Goal: Information Seeking & Learning: Learn about a topic

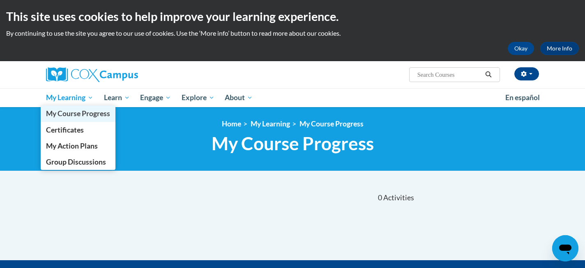
click at [81, 115] on span "My Course Progress" at bounding box center [78, 113] width 64 height 9
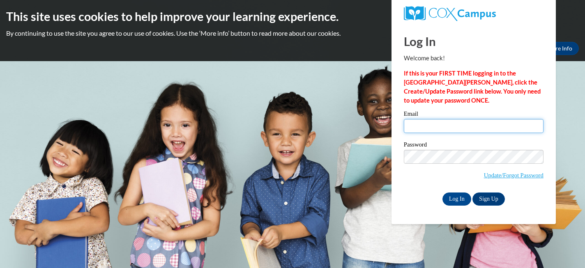
type input "ethielitz@waukesha.k12.wi.us"
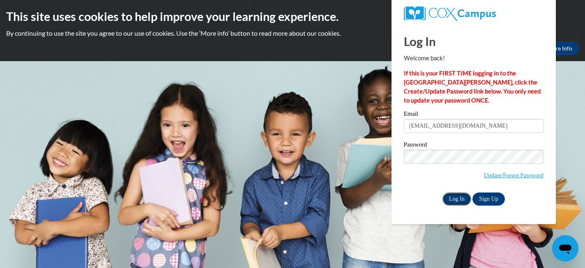
click at [456, 197] on input "Log In" at bounding box center [457, 199] width 29 height 13
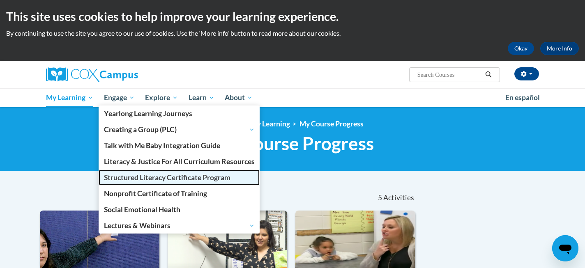
click at [125, 177] on span "Structured Literacy Certificate Program" at bounding box center [167, 177] width 127 height 9
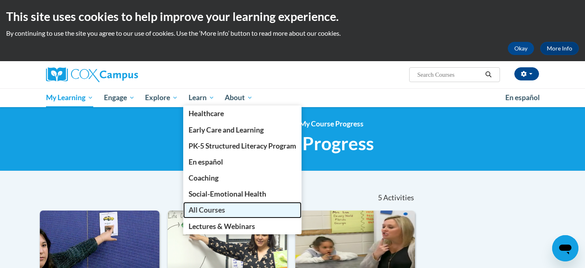
click at [210, 211] on span "All Courses" at bounding box center [207, 210] width 37 height 9
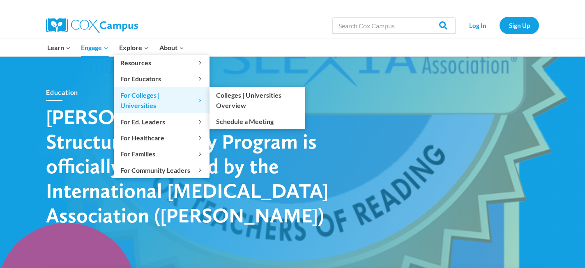
scroll to position [1, 0]
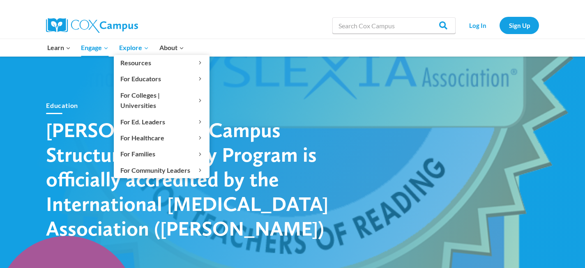
click at [145, 48] on icon "Primary Navigation" at bounding box center [146, 48] width 3 height 2
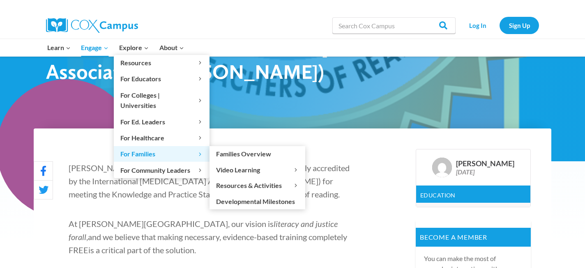
scroll to position [0, 0]
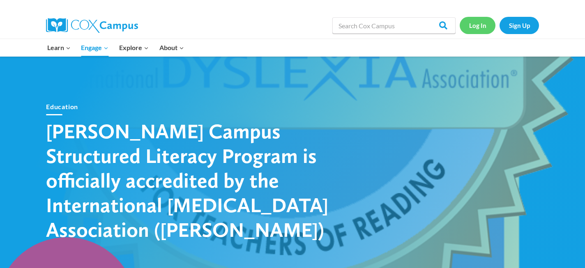
click at [478, 24] on link "Log In" at bounding box center [478, 25] width 36 height 17
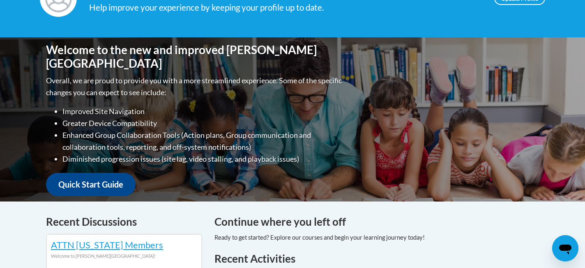
scroll to position [140, 0]
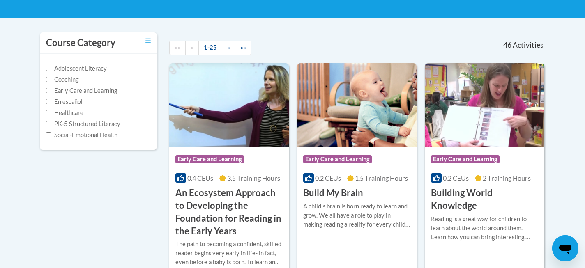
scroll to position [154, 0]
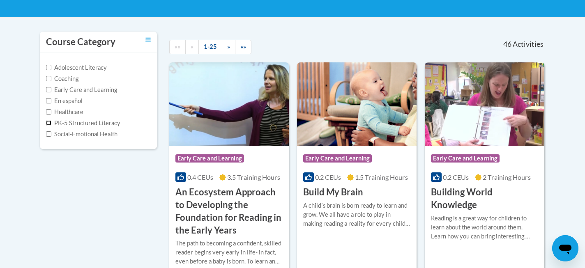
click at [49, 125] on input "PK-5 Structured Literacy" at bounding box center [48, 122] width 5 height 5
checkbox input "true"
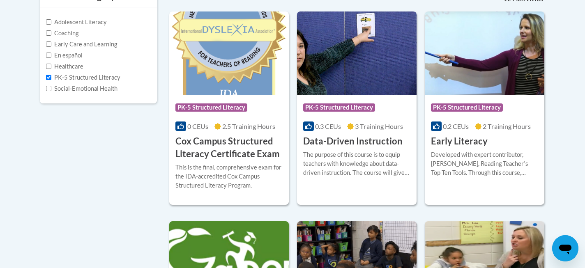
scroll to position [198, 0]
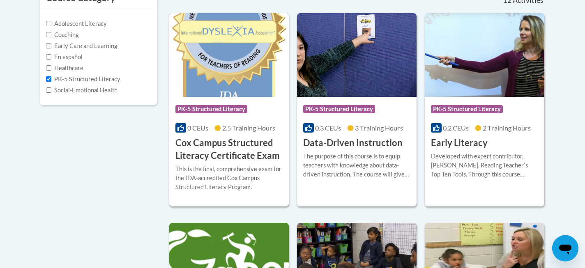
click at [209, 190] on div "This is the final, comprehensive exam for the IDA-accredited Cox Campus Structu…" at bounding box center [228, 178] width 107 height 27
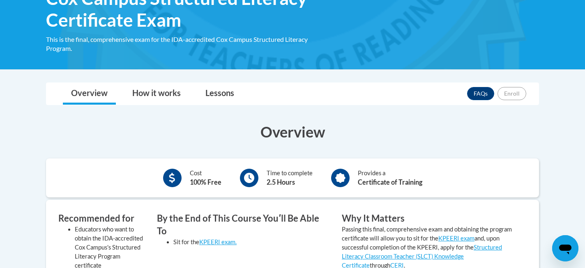
scroll to position [152, 0]
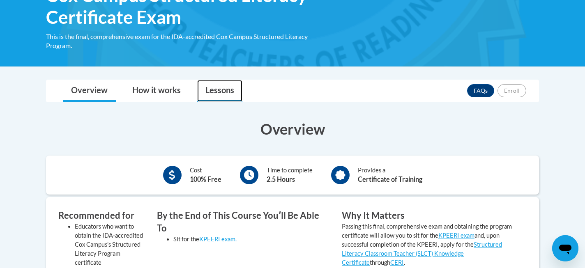
click at [221, 94] on link "Lessons" at bounding box center [219, 91] width 45 height 22
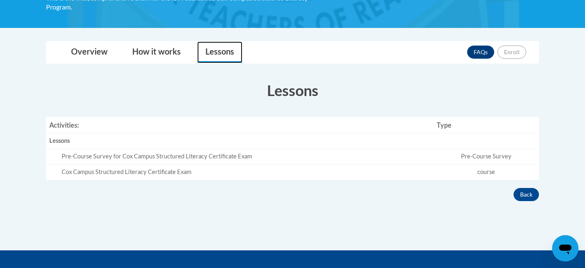
scroll to position [191, 0]
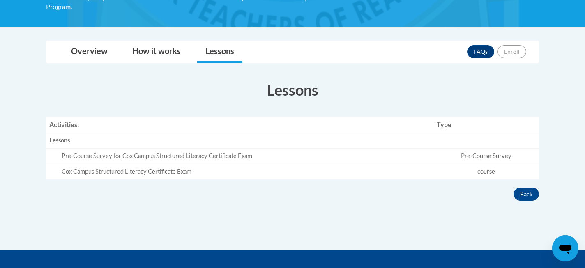
click at [225, 159] on div "Pre-Course Survey for Cox Campus Structured Literacy Certificate Exam" at bounding box center [246, 156] width 369 height 9
click at [229, 178] on td "Cox Campus Structured Literacy Certificate Exam" at bounding box center [240, 171] width 388 height 15
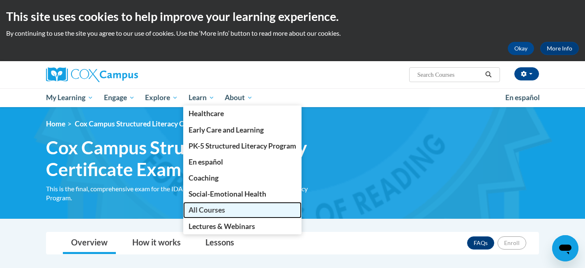
click at [219, 209] on span "All Courses" at bounding box center [207, 210] width 37 height 9
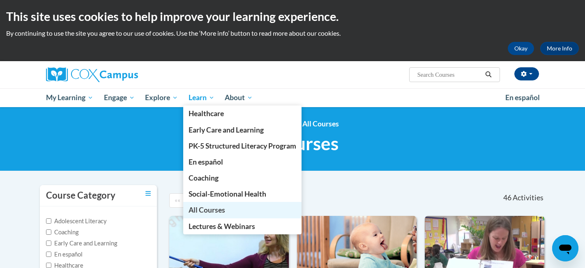
click at [203, 212] on span "All Courses" at bounding box center [207, 210] width 37 height 9
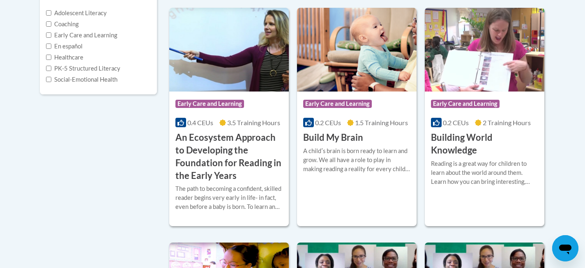
scroll to position [216, 0]
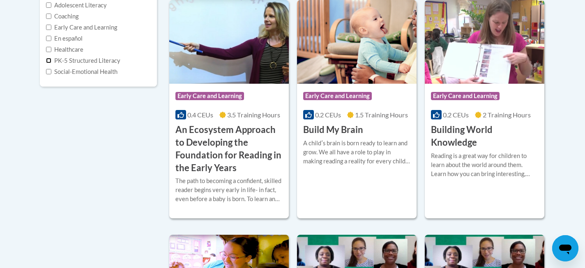
click at [49, 60] on input "PK-5 Structured Literacy" at bounding box center [48, 60] width 5 height 5
checkbox input "true"
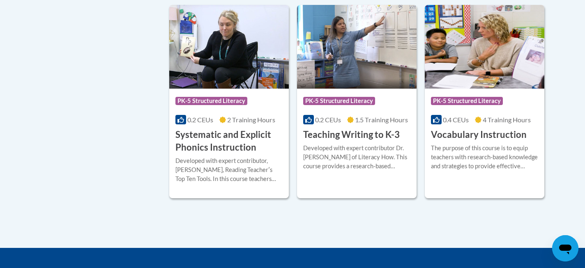
scroll to position [837, 0]
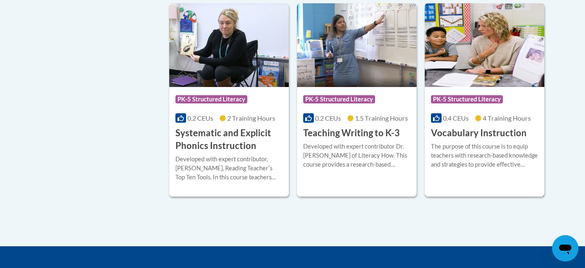
click at [459, 155] on div "The purpose of this course is to equip teachers with research-based knowledge a…" at bounding box center [484, 155] width 107 height 27
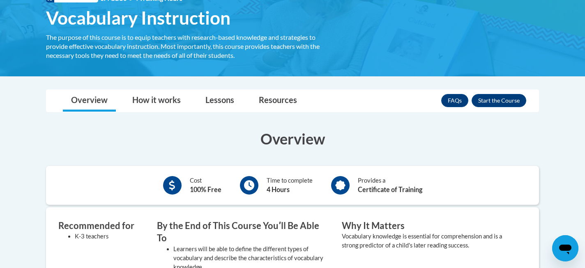
scroll to position [145, 0]
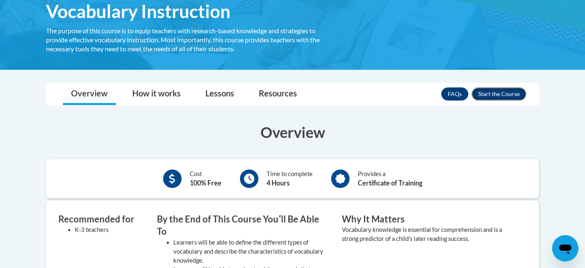
click at [492, 96] on button "Enroll" at bounding box center [499, 94] width 55 height 13
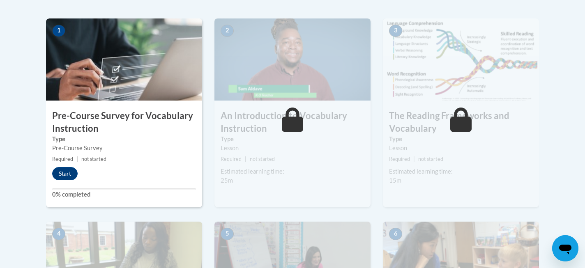
scroll to position [258, 0]
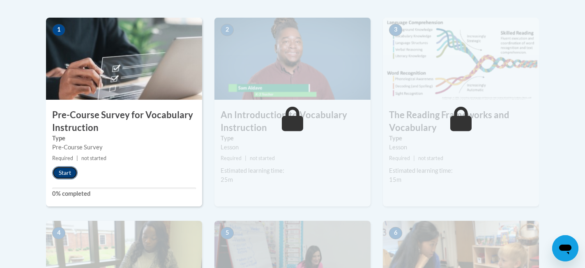
click at [63, 172] on button "Start" at bounding box center [64, 172] width 25 height 13
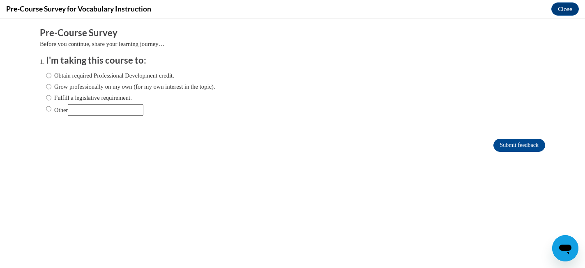
scroll to position [0, 0]
click at [65, 74] on label "Obtain required Professional Development credit." at bounding box center [110, 75] width 128 height 9
click at [51, 74] on input "Obtain required Professional Development credit." at bounding box center [48, 75] width 5 height 9
radio input "true"
click at [510, 147] on input "Submit feedback" at bounding box center [520, 145] width 52 height 13
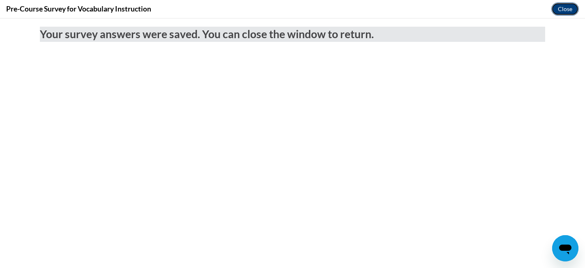
click at [560, 11] on button "Close" at bounding box center [565, 8] width 28 height 13
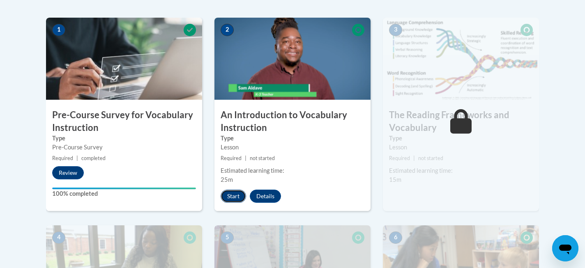
click at [235, 197] on button "Start" at bounding box center [233, 196] width 25 height 13
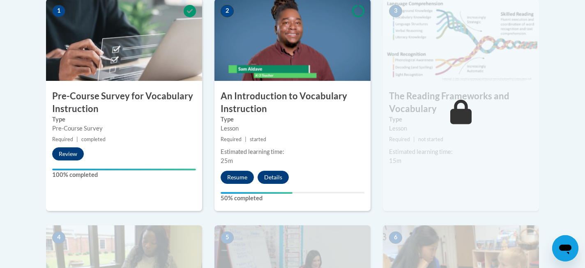
scroll to position [260, 0]
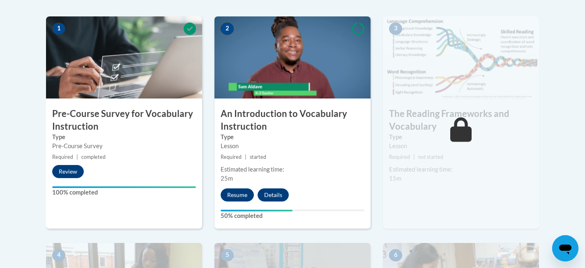
click at [436, 153] on small "Required | not started" at bounding box center [461, 157] width 156 height 9
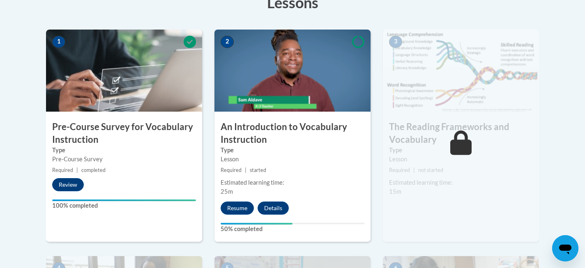
scroll to position [245, 0]
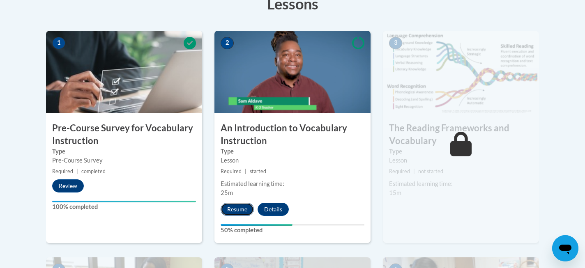
click at [238, 212] on button "Resume" at bounding box center [237, 209] width 33 height 13
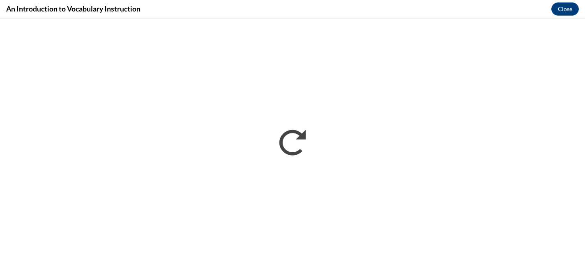
scroll to position [0, 0]
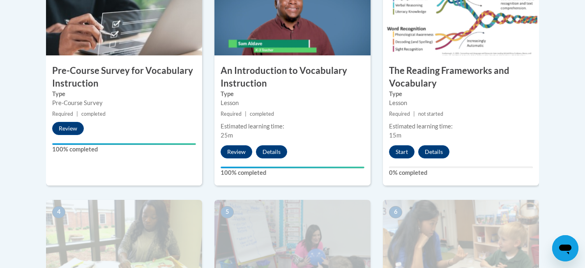
scroll to position [306, 0]
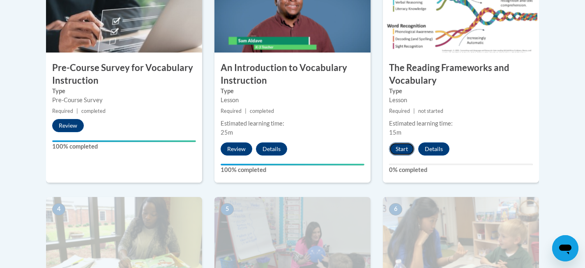
click at [402, 150] on button "Start" at bounding box center [401, 149] width 25 height 13
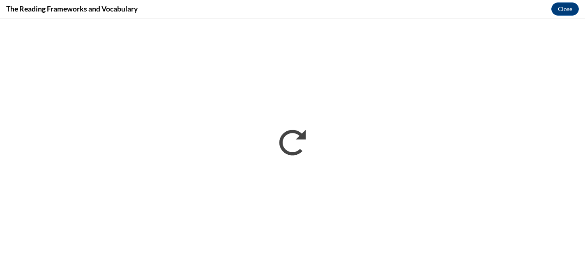
scroll to position [0, 0]
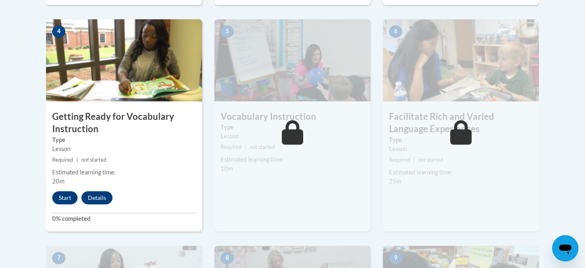
scroll to position [481, 0]
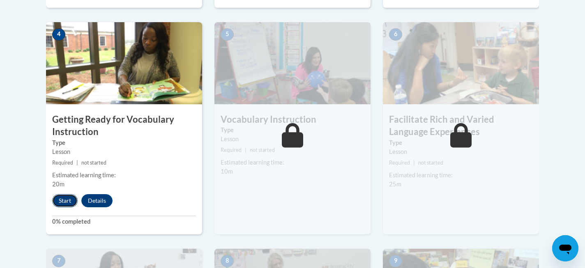
click at [66, 201] on button "Start" at bounding box center [64, 200] width 25 height 13
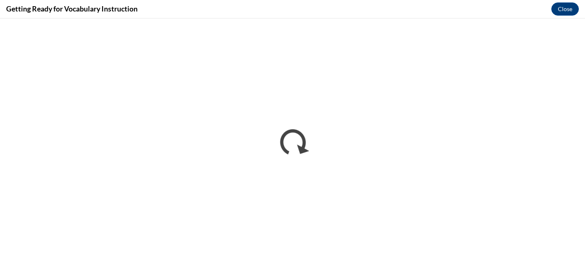
scroll to position [0, 0]
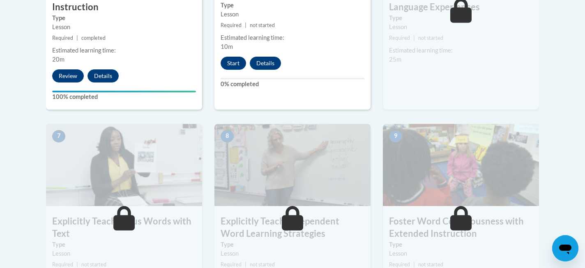
scroll to position [609, 0]
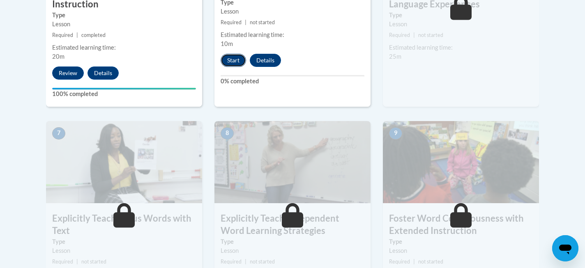
click at [233, 59] on button "Start" at bounding box center [233, 60] width 25 height 13
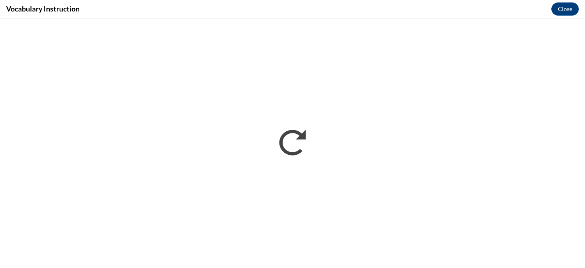
scroll to position [0, 0]
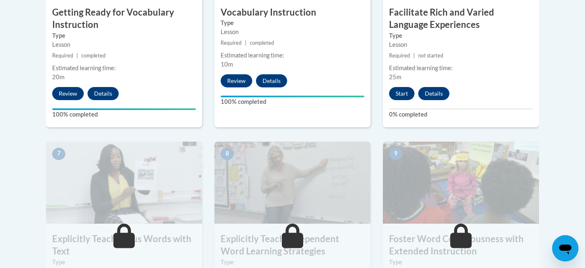
scroll to position [586, 0]
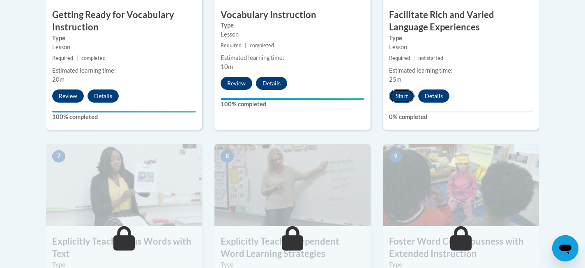
click at [400, 98] on button "Start" at bounding box center [401, 96] width 25 height 13
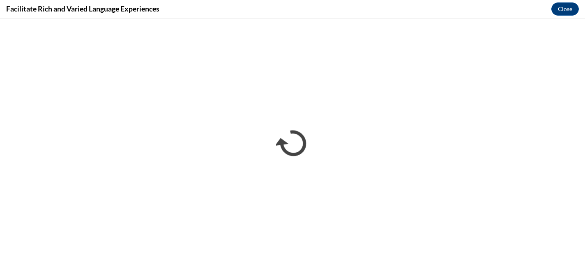
scroll to position [0, 0]
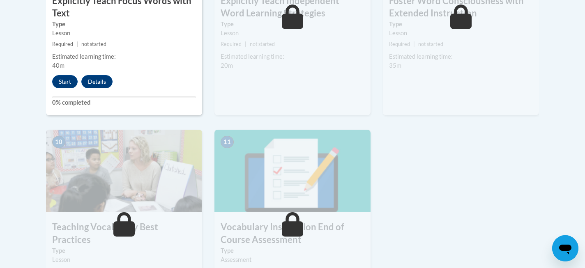
scroll to position [832, 0]
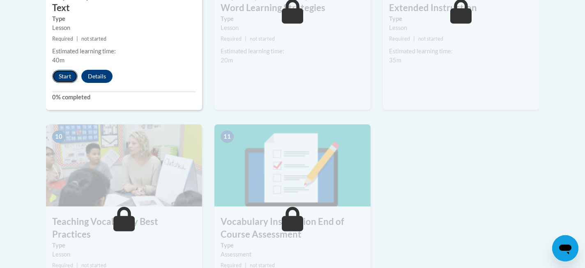
click at [67, 80] on button "Start" at bounding box center [64, 76] width 25 height 13
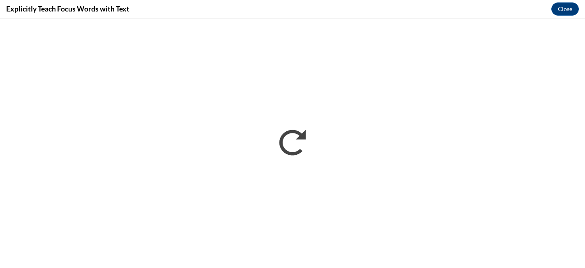
scroll to position [0, 0]
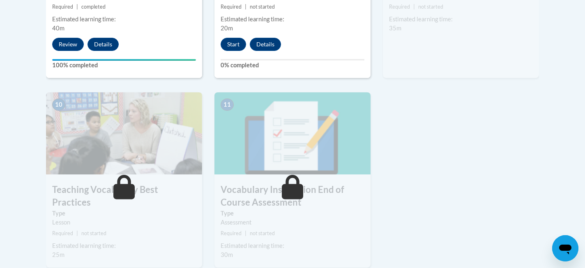
scroll to position [872, 0]
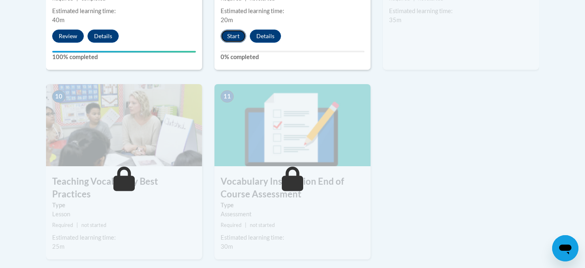
click at [230, 39] on button "Start" at bounding box center [233, 36] width 25 height 13
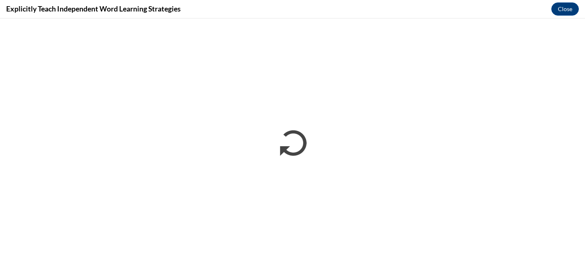
scroll to position [0, 0]
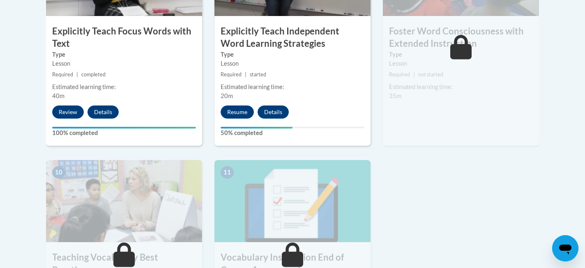
scroll to position [806, 0]
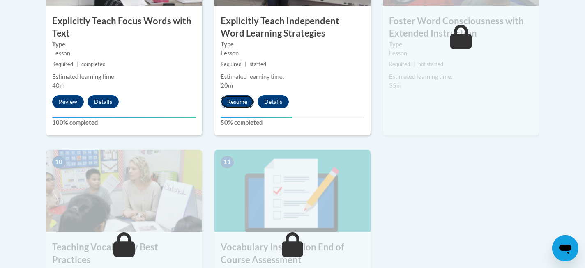
click at [247, 102] on button "Resume" at bounding box center [237, 101] width 33 height 13
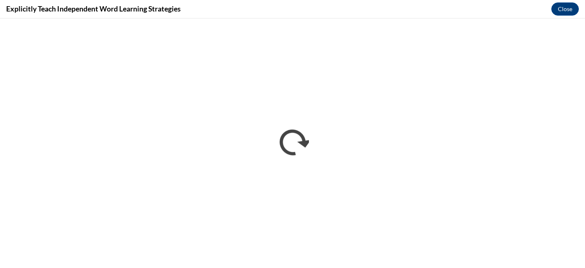
scroll to position [0, 0]
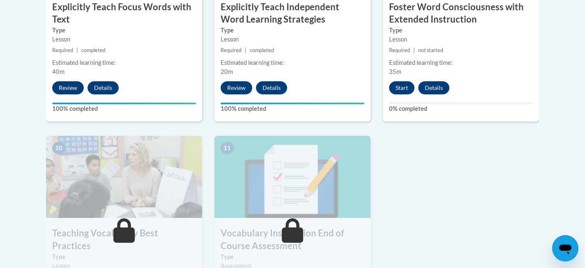
scroll to position [816, 0]
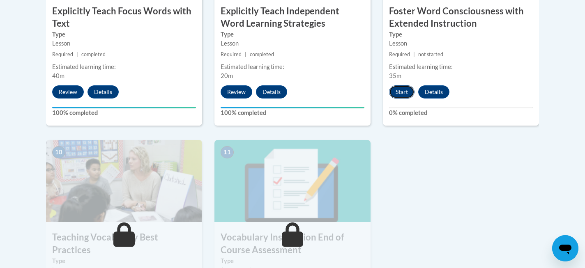
click at [401, 92] on button "Start" at bounding box center [401, 91] width 25 height 13
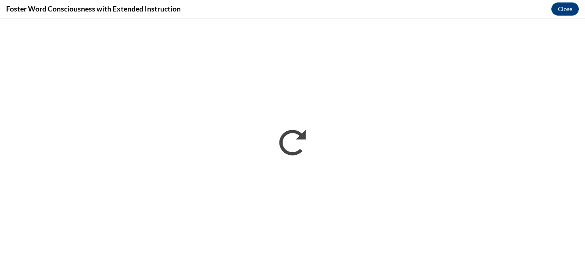
scroll to position [0, 0]
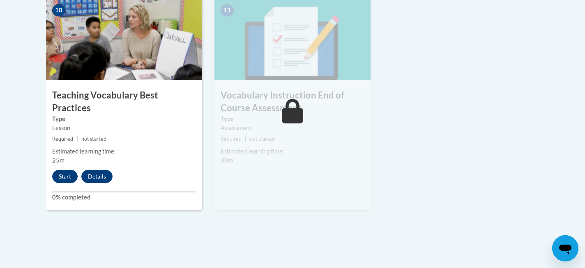
scroll to position [960, 0]
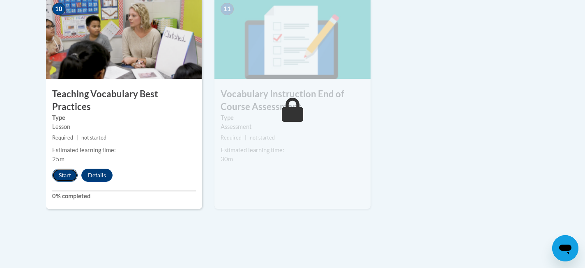
click at [62, 169] on button "Start" at bounding box center [64, 175] width 25 height 13
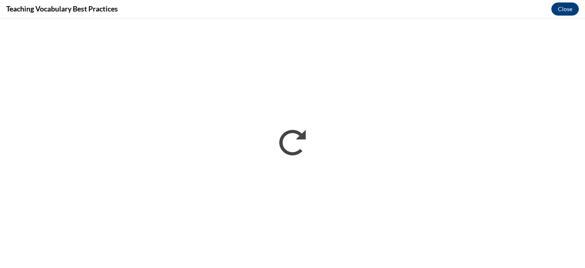
scroll to position [0, 0]
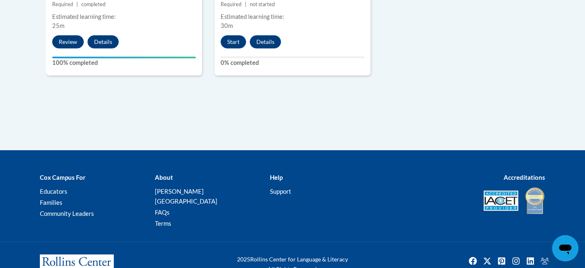
scroll to position [1110, 0]
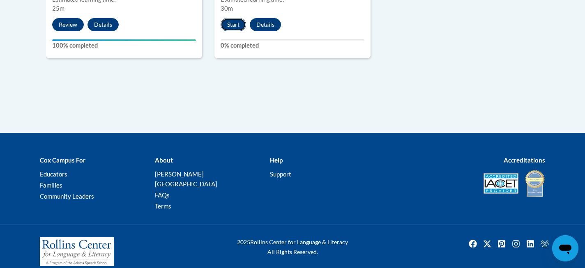
click at [230, 25] on button "Start" at bounding box center [233, 24] width 25 height 13
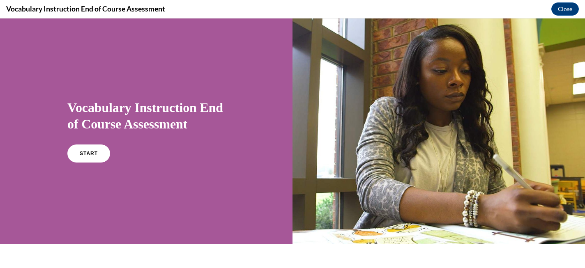
scroll to position [0, 0]
click at [83, 155] on span "START" at bounding box center [88, 154] width 19 height 6
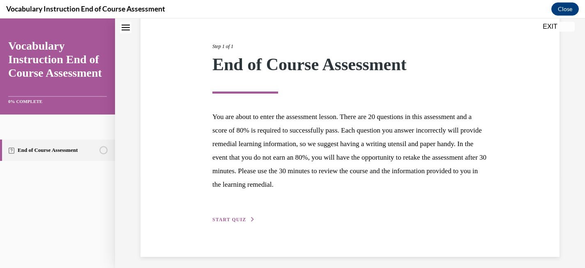
scroll to position [95, 0]
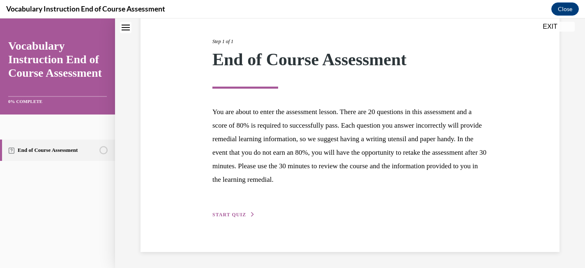
click at [221, 215] on span "START QUIZ" at bounding box center [229, 215] width 34 height 6
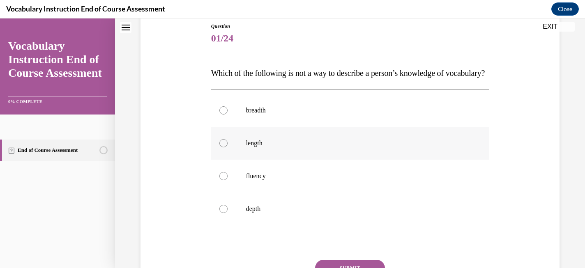
click at [225, 148] on div at bounding box center [223, 143] width 8 height 8
click at [225, 148] on input "length" at bounding box center [223, 143] width 8 height 8
radio input "true"
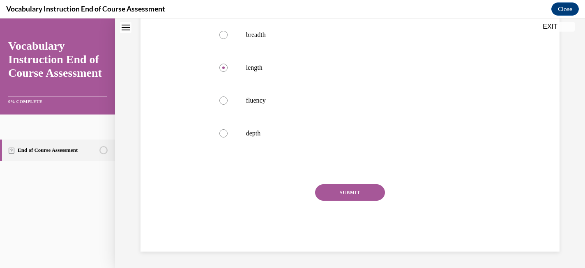
click at [340, 194] on button "SUBMIT" at bounding box center [350, 193] width 70 height 16
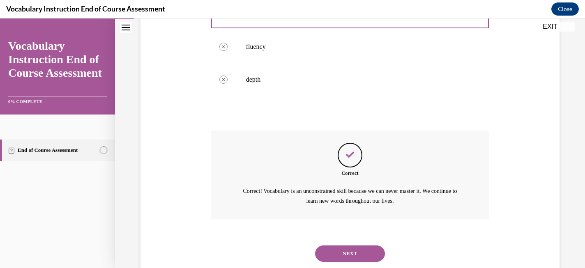
scroll to position [260, 0]
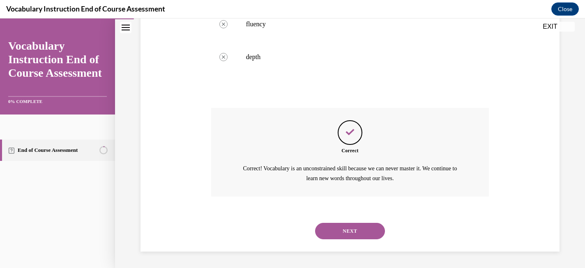
click at [353, 229] on button "NEXT" at bounding box center [350, 231] width 70 height 16
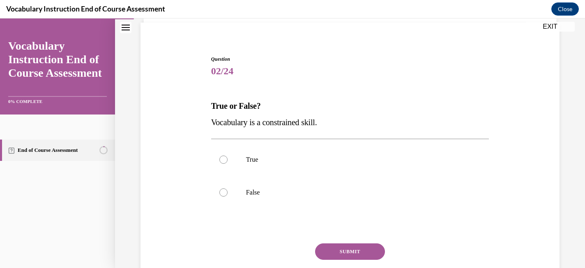
scroll to position [60, 0]
click at [227, 194] on label "False" at bounding box center [350, 191] width 278 height 33
click at [227, 194] on input "False" at bounding box center [223, 192] width 8 height 8
radio input "true"
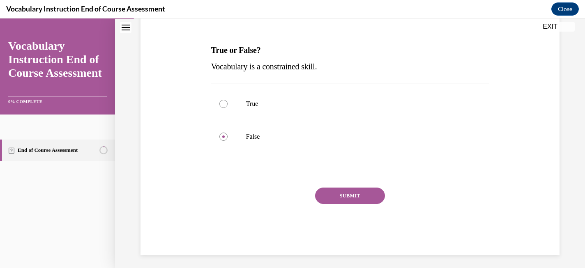
click at [339, 196] on button "SUBMIT" at bounding box center [350, 196] width 70 height 16
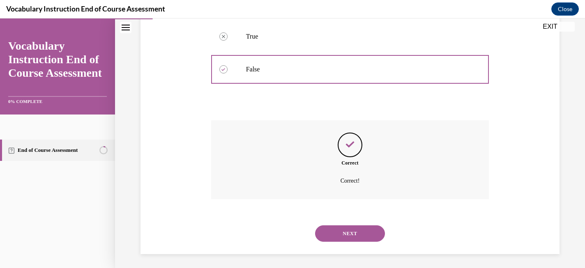
scroll to position [185, 0]
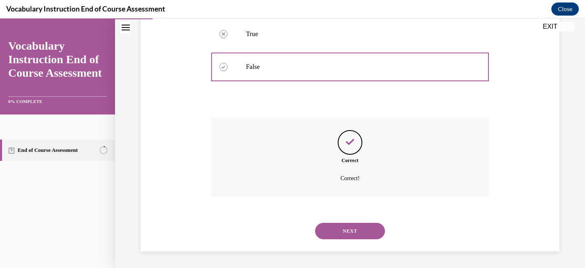
click at [344, 232] on button "NEXT" at bounding box center [350, 231] width 70 height 16
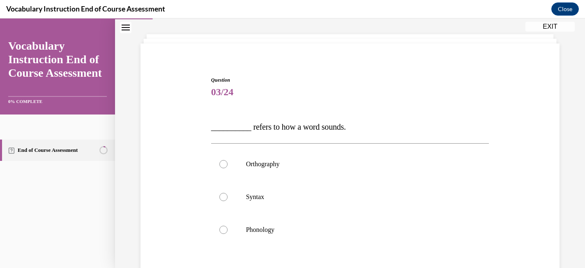
scroll to position [46, 0]
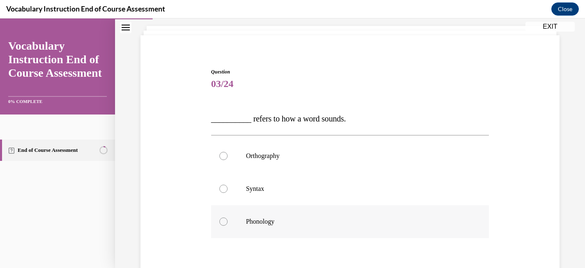
click at [222, 223] on div at bounding box center [223, 222] width 8 height 8
click at [222, 223] on input "Phonology" at bounding box center [223, 222] width 8 height 8
radio input "true"
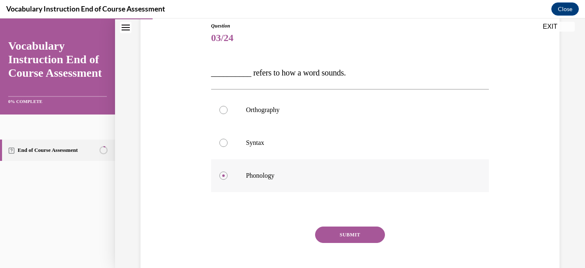
scroll to position [134, 0]
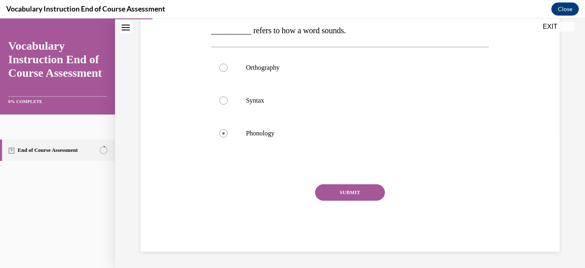
click at [338, 195] on button "SUBMIT" at bounding box center [350, 193] width 70 height 16
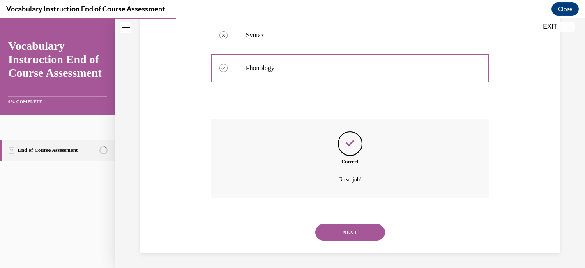
scroll to position [201, 0]
click at [338, 233] on button "NEXT" at bounding box center [350, 231] width 70 height 16
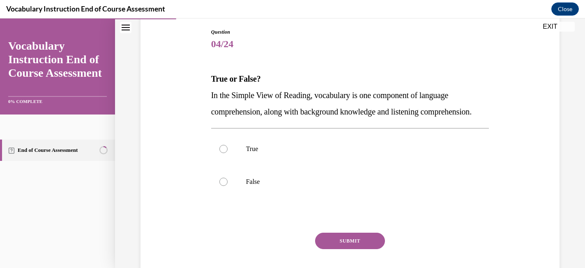
scroll to position [89, 0]
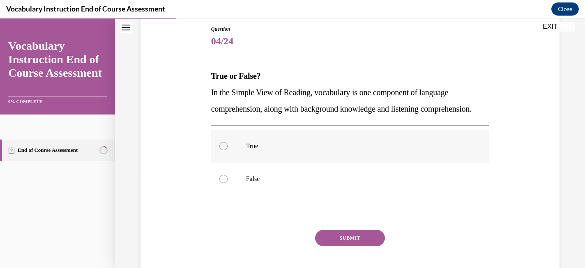
click at [223, 150] on div at bounding box center [223, 146] width 8 height 8
click at [223, 150] on input "True" at bounding box center [223, 146] width 8 height 8
radio input "true"
click at [337, 247] on button "SUBMIT" at bounding box center [350, 238] width 70 height 16
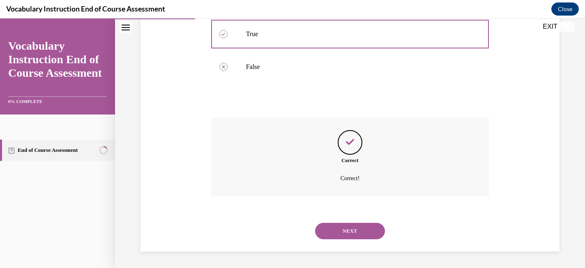
scroll to position [217, 0]
click at [348, 231] on button "NEXT" at bounding box center [350, 231] width 70 height 16
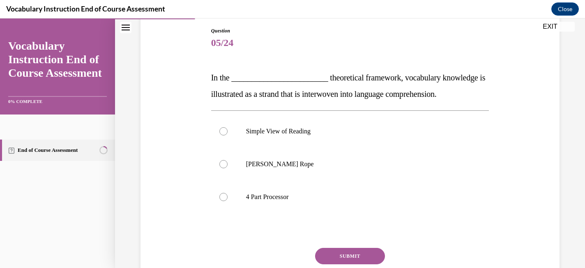
scroll to position [90, 0]
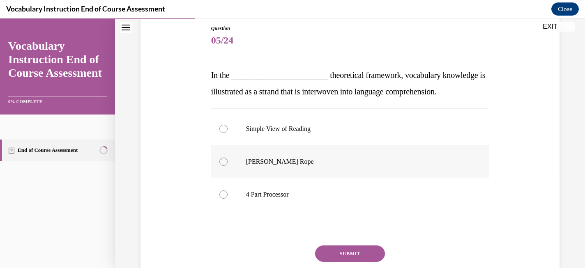
click at [274, 157] on label "Scarborough's Rope" at bounding box center [350, 161] width 278 height 33
click at [228, 158] on input "Scarborough's Rope" at bounding box center [223, 162] width 8 height 8
radio input "true"
click at [338, 252] on button "SUBMIT" at bounding box center [350, 254] width 70 height 16
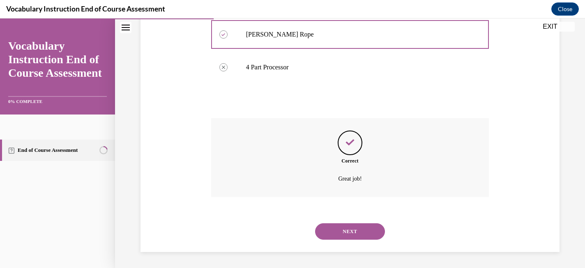
scroll to position [217, 0]
click at [344, 231] on button "NEXT" at bounding box center [350, 231] width 70 height 16
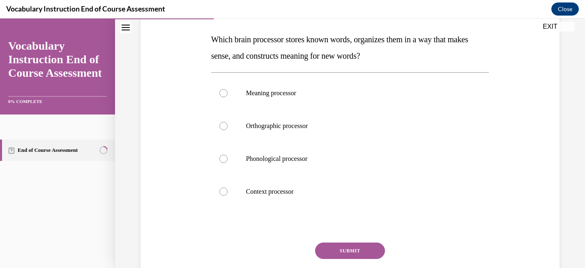
scroll to position [123, 0]
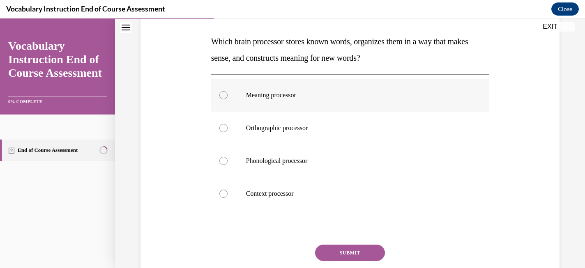
click at [251, 104] on label "Meaning processor" at bounding box center [350, 95] width 278 height 33
click at [228, 99] on input "Meaning processor" at bounding box center [223, 95] width 8 height 8
radio input "true"
click at [355, 255] on button "SUBMIT" at bounding box center [350, 253] width 70 height 16
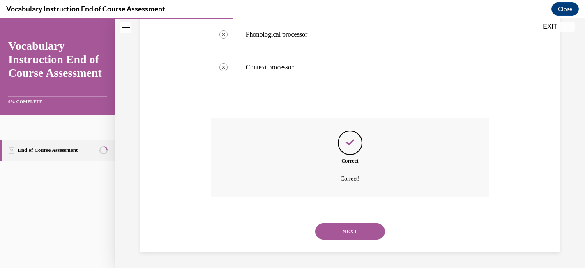
scroll to position [250, 0]
click at [351, 233] on button "NEXT" at bounding box center [350, 231] width 70 height 16
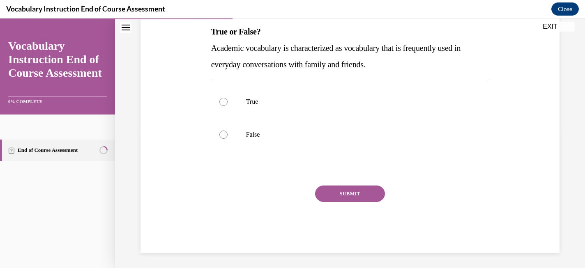
scroll to position [134, 0]
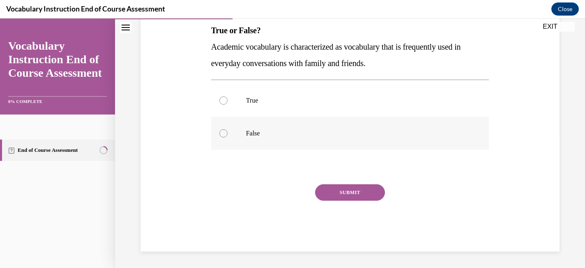
click at [231, 136] on label "False" at bounding box center [350, 133] width 278 height 33
click at [228, 136] on input "False" at bounding box center [223, 133] width 8 height 8
radio input "true"
click at [333, 192] on button "SUBMIT" at bounding box center [350, 193] width 70 height 16
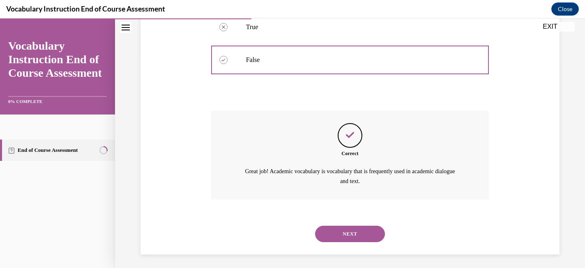
scroll to position [210, 0]
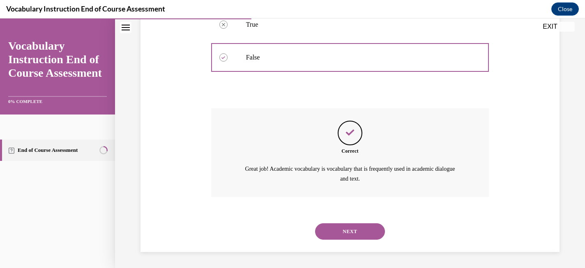
click at [338, 231] on button "NEXT" at bounding box center [350, 232] width 70 height 16
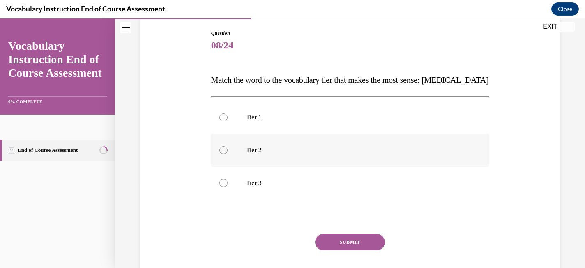
scroll to position [96, 0]
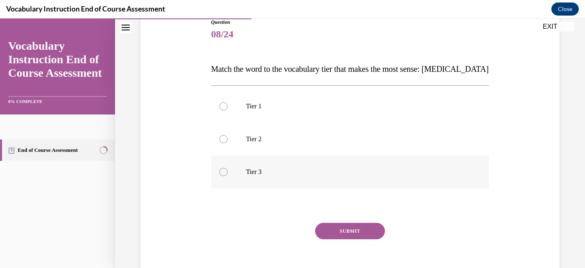
click at [242, 173] on label "Tier 3" at bounding box center [350, 172] width 278 height 33
click at [228, 173] on input "Tier 3" at bounding box center [223, 172] width 8 height 8
radio input "true"
click at [342, 232] on button "SUBMIT" at bounding box center [350, 231] width 70 height 16
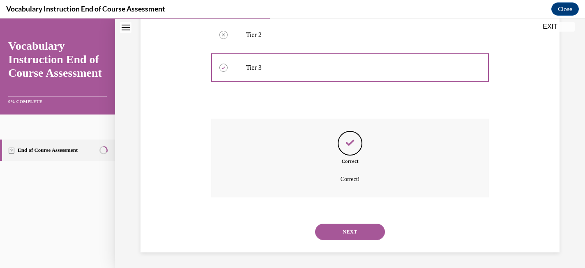
scroll to position [201, 0]
click at [342, 232] on button "NEXT" at bounding box center [350, 231] width 70 height 16
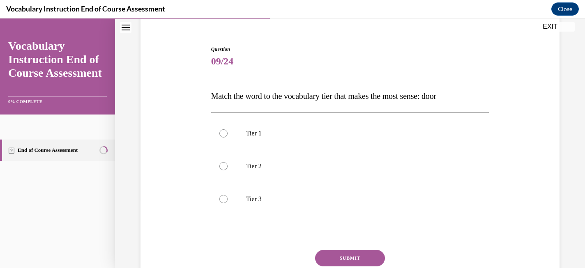
scroll to position [71, 0]
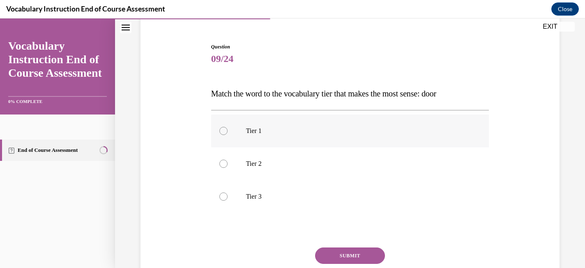
click at [279, 136] on label "Tier 1" at bounding box center [350, 131] width 278 height 33
click at [228, 135] on input "Tier 1" at bounding box center [223, 131] width 8 height 8
radio input "true"
click at [342, 252] on button "SUBMIT" at bounding box center [350, 256] width 70 height 16
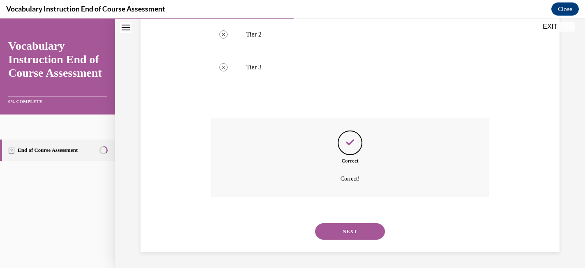
scroll to position [201, 0]
click at [335, 236] on button "NEXT" at bounding box center [350, 231] width 70 height 16
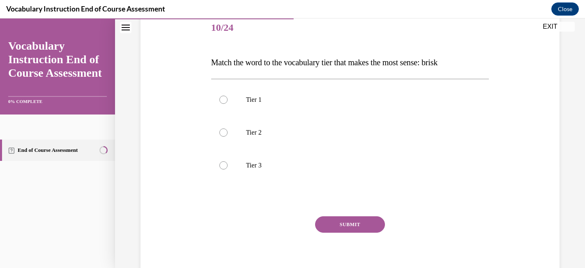
scroll to position [104, 0]
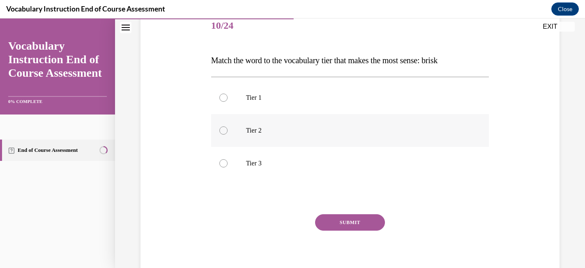
click at [261, 136] on label "Tier 2" at bounding box center [350, 130] width 278 height 33
click at [228, 135] on input "Tier 2" at bounding box center [223, 131] width 8 height 8
radio input "true"
click at [332, 225] on button "SUBMIT" at bounding box center [350, 223] width 70 height 16
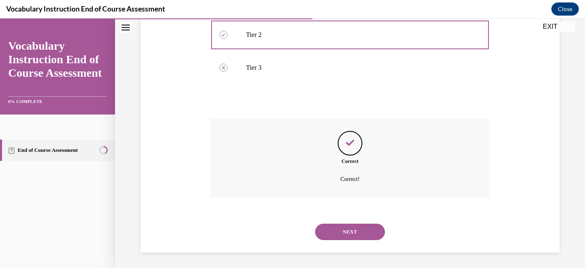
scroll to position [201, 0]
click at [339, 233] on button "NEXT" at bounding box center [350, 231] width 70 height 16
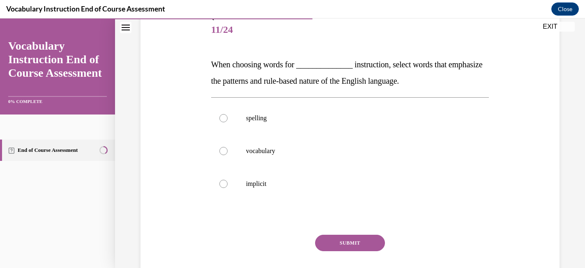
scroll to position [101, 0]
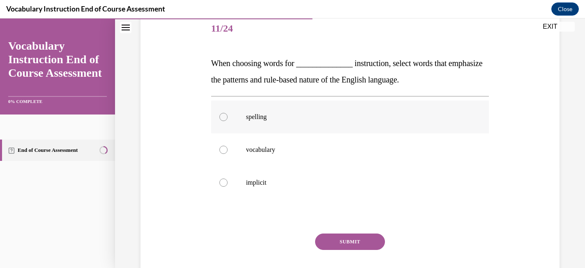
click at [263, 117] on p "spelling" at bounding box center [357, 117] width 223 height 8
click at [228, 117] on input "spelling" at bounding box center [223, 117] width 8 height 8
radio input "true"
click at [352, 245] on button "SUBMIT" at bounding box center [350, 242] width 70 height 16
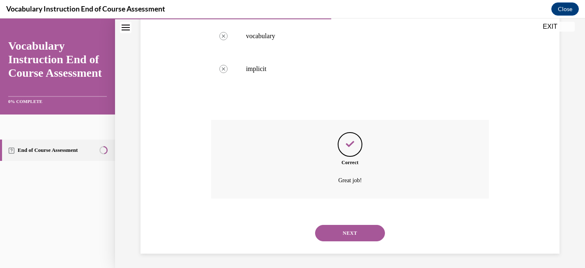
scroll to position [217, 0]
click at [344, 228] on button "NEXT" at bounding box center [350, 231] width 70 height 16
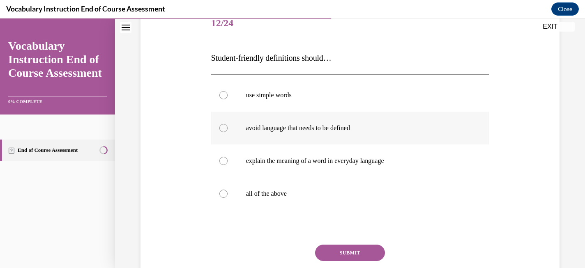
scroll to position [108, 0]
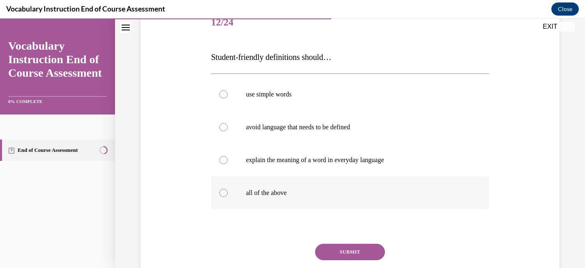
click at [272, 192] on p "all of the above" at bounding box center [357, 193] width 223 height 8
click at [228, 192] on input "all of the above" at bounding box center [223, 193] width 8 height 8
radio input "true"
click at [360, 249] on button "SUBMIT" at bounding box center [350, 252] width 70 height 16
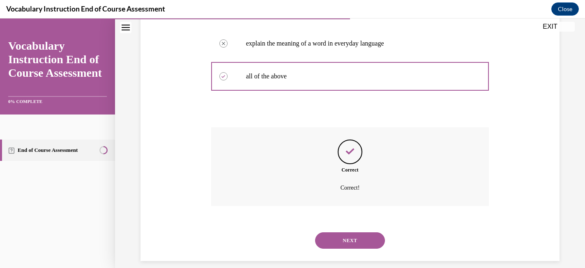
scroll to position [234, 0]
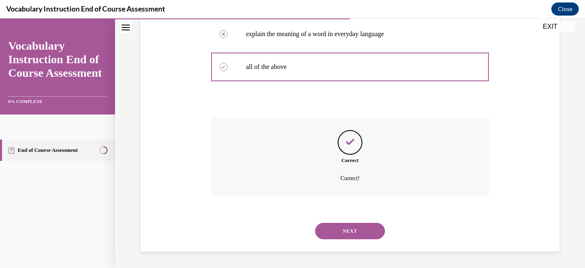
click at [354, 235] on button "NEXT" at bounding box center [350, 231] width 70 height 16
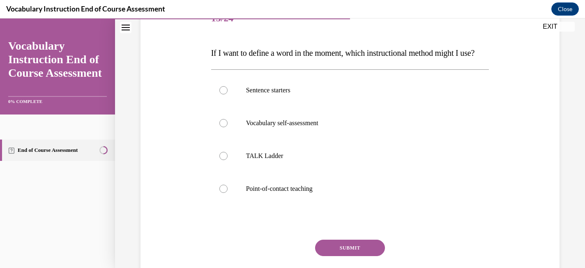
scroll to position [113, 0]
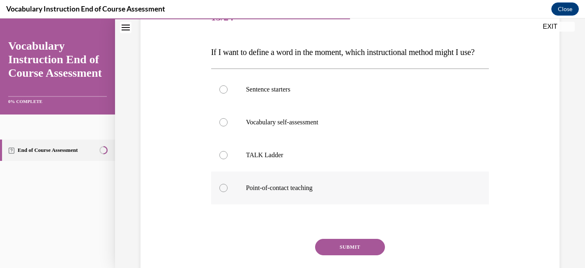
click at [263, 192] on p "Point-of-contact teaching" at bounding box center [357, 188] width 223 height 8
click at [228, 192] on input "Point-of-contact teaching" at bounding box center [223, 188] width 8 height 8
radio input "true"
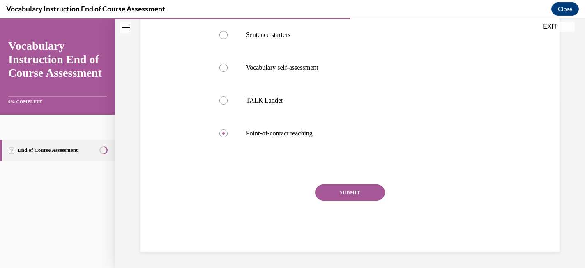
click at [338, 191] on button "SUBMIT" at bounding box center [350, 193] width 70 height 16
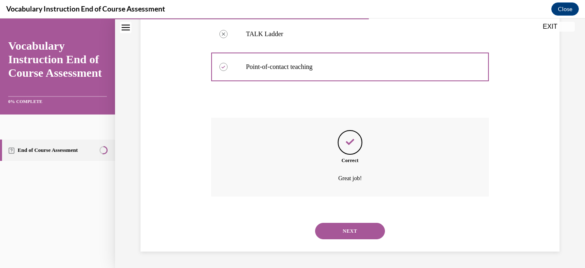
scroll to position [250, 0]
click at [349, 234] on button "NEXT" at bounding box center [350, 231] width 70 height 16
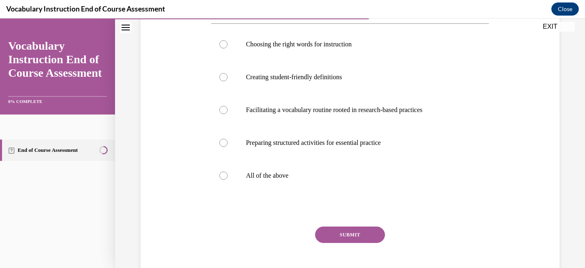
scroll to position [158, 0]
click at [268, 175] on p "All of the above" at bounding box center [357, 175] width 223 height 8
click at [228, 175] on input "All of the above" at bounding box center [223, 175] width 8 height 8
radio input "true"
click at [338, 232] on button "SUBMIT" at bounding box center [350, 234] width 70 height 16
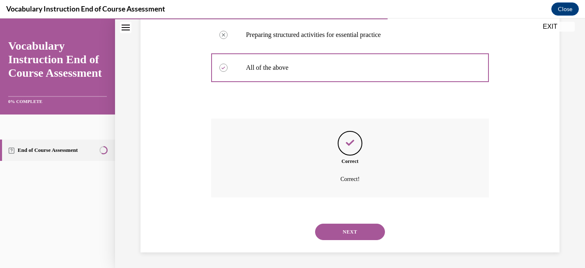
scroll to position [267, 0]
click at [351, 232] on button "NEXT" at bounding box center [350, 231] width 70 height 16
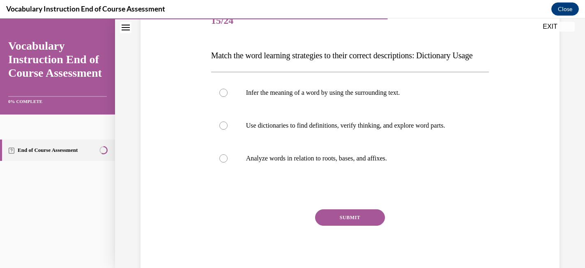
scroll to position [110, 0]
click at [306, 142] on label "Use dictionaries to find definitions, verify thinking, and explore word parts." at bounding box center [350, 125] width 278 height 33
click at [228, 129] on input "Use dictionaries to find definitions, verify thinking, and explore word parts." at bounding box center [223, 125] width 8 height 8
radio input "true"
click at [346, 226] on button "SUBMIT" at bounding box center [350, 217] width 70 height 16
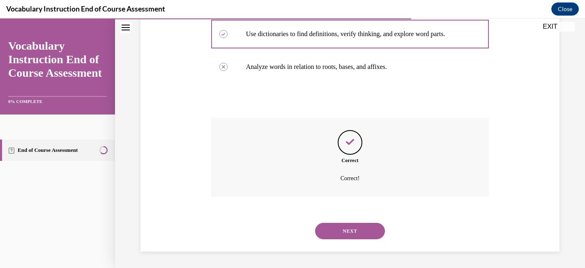
scroll to position [217, 0]
click at [346, 232] on button "NEXT" at bounding box center [350, 231] width 70 height 16
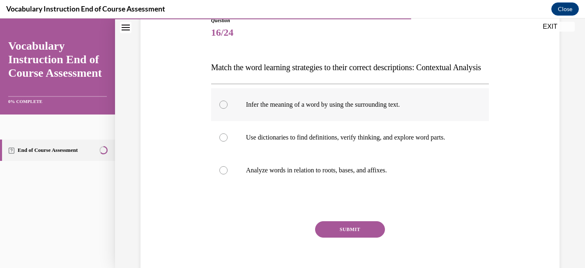
scroll to position [99, 0]
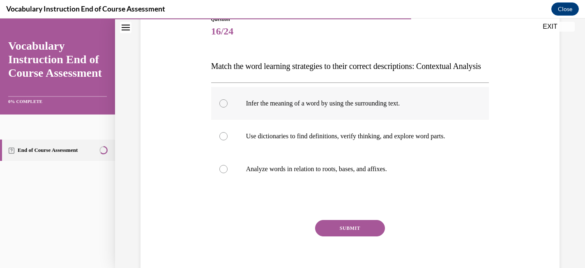
click at [299, 120] on label "Infer the meaning of a word by using the surrounding text." at bounding box center [350, 103] width 278 height 33
click at [228, 108] on input "Infer the meaning of a word by using the surrounding text." at bounding box center [223, 103] width 8 height 8
radio input "true"
click at [341, 237] on button "SUBMIT" at bounding box center [350, 228] width 70 height 16
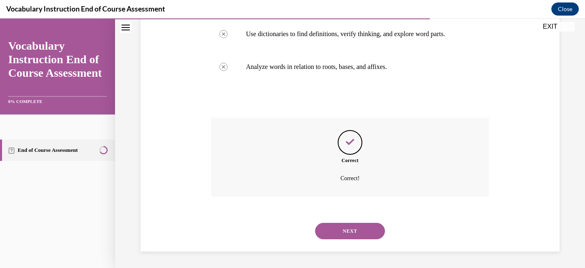
scroll to position [217, 0]
click at [339, 238] on button "NEXT" at bounding box center [350, 231] width 70 height 16
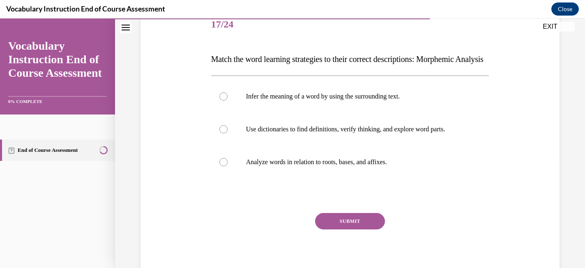
scroll to position [108, 0]
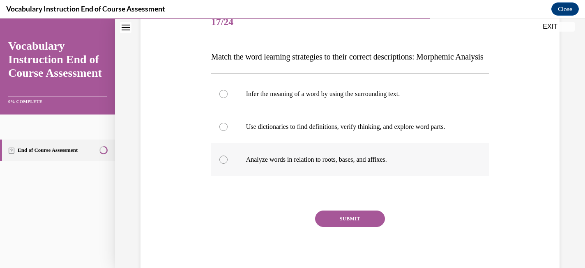
click at [315, 164] on p "Analyze words in relation to roots, bases, and affixes." at bounding box center [357, 160] width 223 height 8
click at [228, 164] on input "Analyze words in relation to roots, bases, and affixes." at bounding box center [223, 160] width 8 height 8
radio input "true"
click at [346, 227] on button "SUBMIT" at bounding box center [350, 219] width 70 height 16
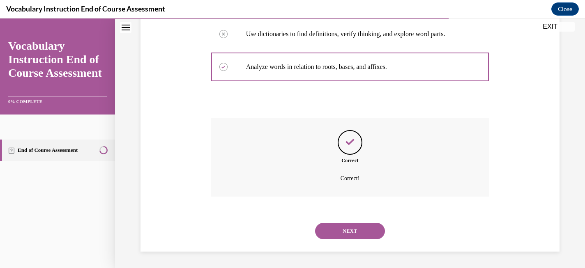
scroll to position [217, 0]
click at [346, 235] on button "NEXT" at bounding box center [350, 231] width 70 height 16
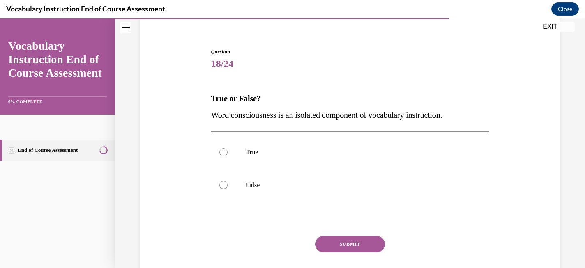
scroll to position [69, 0]
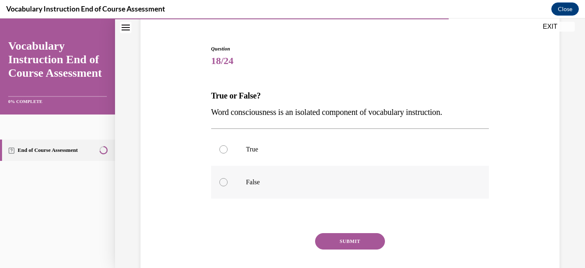
click at [243, 181] on label "False" at bounding box center [350, 182] width 278 height 33
click at [228, 181] on input "False" at bounding box center [223, 182] width 8 height 8
radio input "true"
click at [332, 240] on button "SUBMIT" at bounding box center [350, 241] width 70 height 16
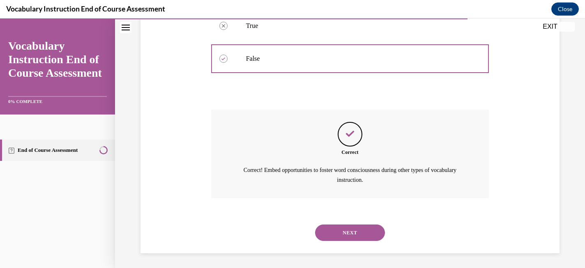
scroll to position [194, 0]
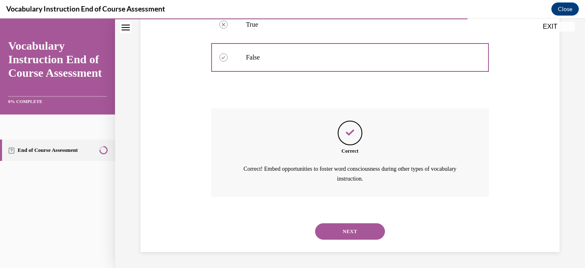
click at [330, 233] on button "NEXT" at bounding box center [350, 232] width 70 height 16
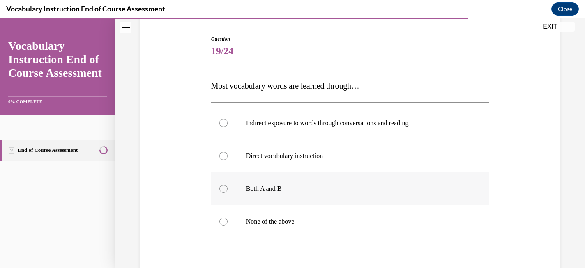
scroll to position [95, 0]
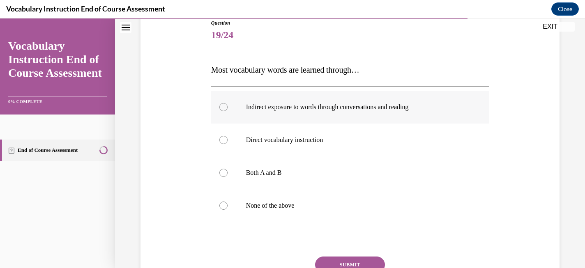
click at [225, 107] on div at bounding box center [223, 107] width 8 height 8
click at [225, 107] on input "Indirect exposure to words through conversations and reading" at bounding box center [223, 107] width 8 height 8
radio input "true"
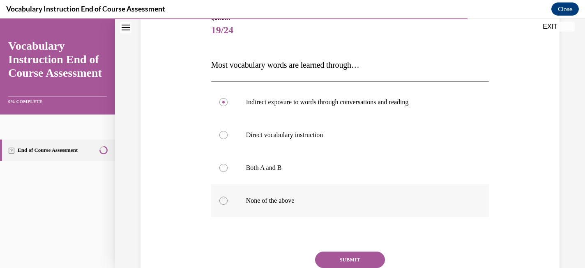
scroll to position [102, 0]
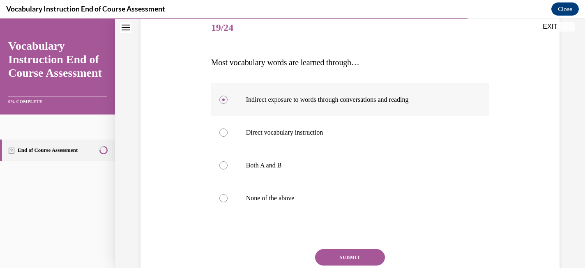
click at [225, 101] on div at bounding box center [223, 100] width 8 height 8
click at [225, 101] on input "Indirect exposure to words through conversations and reading" at bounding box center [223, 100] width 8 height 8
click at [224, 165] on div at bounding box center [223, 165] width 8 height 8
click at [224, 165] on input "Both A and B" at bounding box center [223, 165] width 8 height 8
radio input "true"
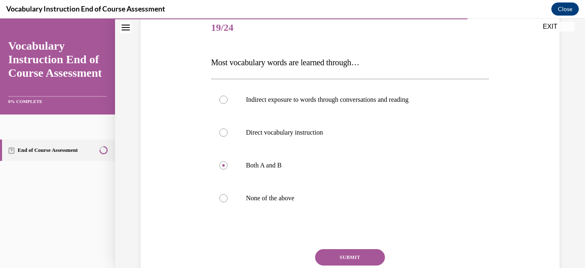
click at [335, 261] on button "SUBMIT" at bounding box center [350, 257] width 70 height 16
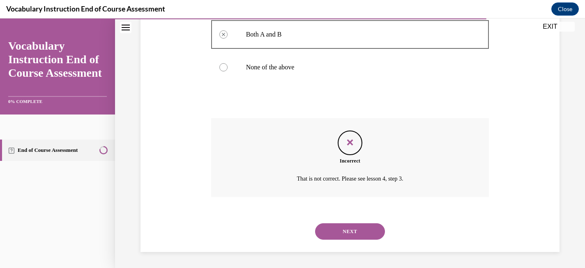
scroll to position [234, 0]
click at [342, 232] on button "NEXT" at bounding box center [350, 231] width 70 height 16
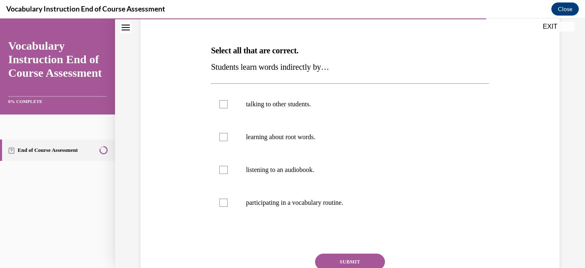
scroll to position [115, 0]
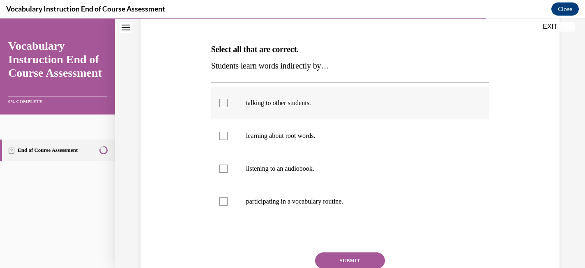
click at [225, 102] on div at bounding box center [223, 103] width 8 height 8
click at [225, 102] on input "talking to other students." at bounding box center [223, 103] width 8 height 8
checkbox input "true"
click at [224, 168] on div at bounding box center [223, 169] width 8 height 8
click at [224, 168] on input "listening to an audiobook." at bounding box center [223, 169] width 8 height 8
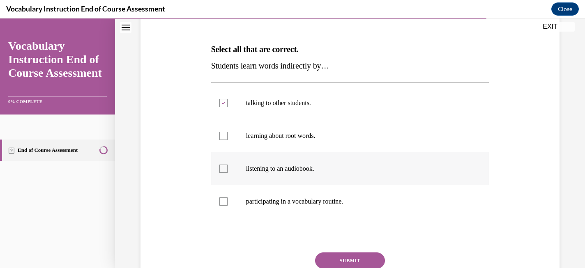
checkbox input "true"
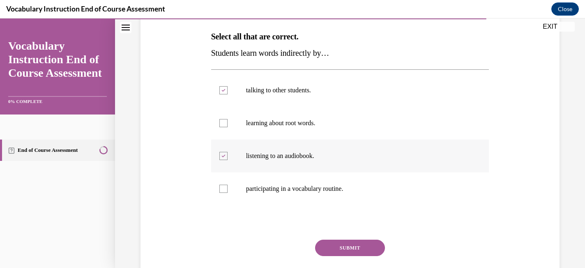
scroll to position [129, 0]
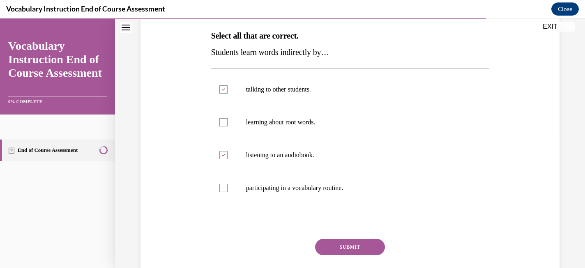
click at [352, 249] on button "SUBMIT" at bounding box center [350, 247] width 70 height 16
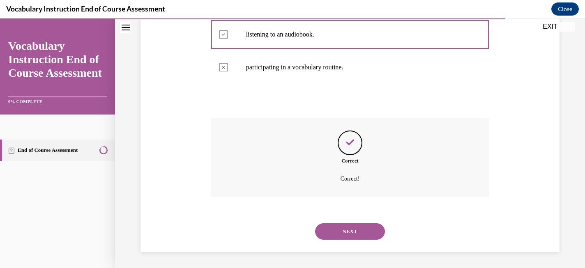
scroll to position [250, 0]
click at [348, 233] on button "NEXT" at bounding box center [350, 231] width 70 height 16
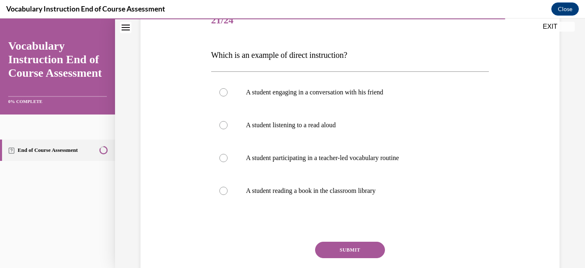
scroll to position [113, 0]
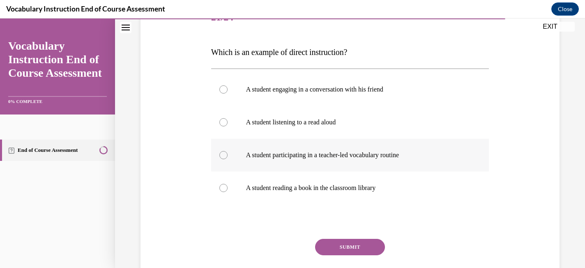
click at [224, 155] on div at bounding box center [223, 155] width 8 height 8
click at [224, 155] on input "A student participating in a teacher-led vocabulary routine" at bounding box center [223, 155] width 8 height 8
radio input "true"
click at [332, 245] on button "SUBMIT" at bounding box center [350, 247] width 70 height 16
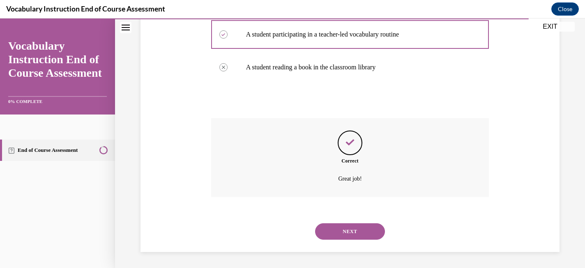
scroll to position [234, 0]
click at [332, 232] on button "NEXT" at bounding box center [350, 231] width 70 height 16
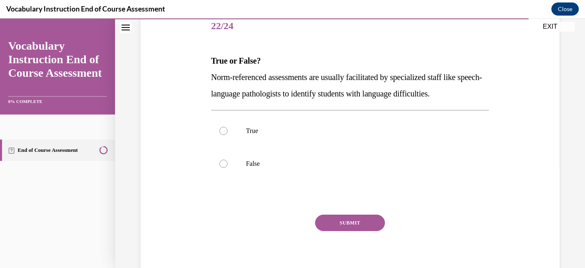
scroll to position [106, 0]
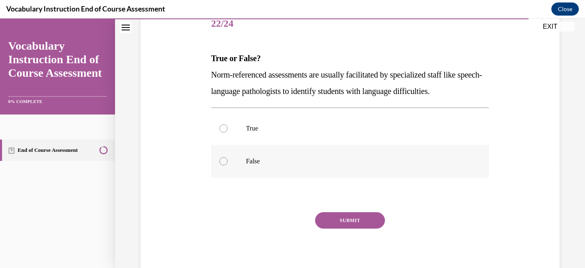
click at [226, 162] on div at bounding box center [223, 161] width 8 height 8
click at [226, 162] on input "False" at bounding box center [223, 161] width 8 height 8
radio input "true"
click at [331, 218] on button "SUBMIT" at bounding box center [350, 220] width 70 height 16
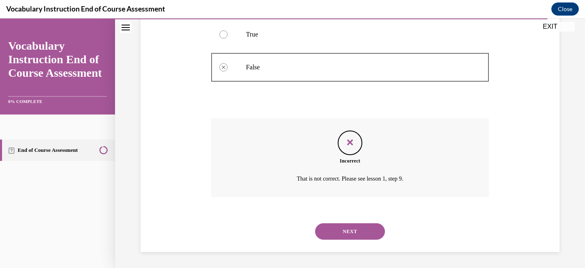
scroll to position [201, 0]
click at [334, 233] on button "NEXT" at bounding box center [350, 231] width 70 height 16
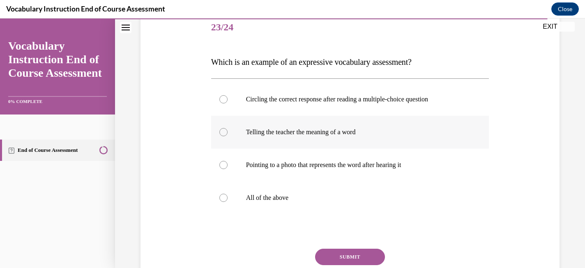
scroll to position [115, 0]
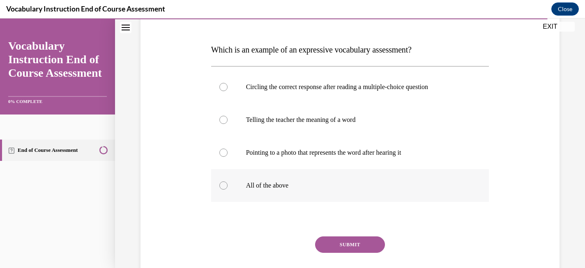
click at [224, 184] on div at bounding box center [223, 186] width 8 height 8
click at [224, 184] on input "All of the above" at bounding box center [223, 186] width 8 height 8
radio input "true"
click at [349, 243] on button "SUBMIT" at bounding box center [350, 245] width 70 height 16
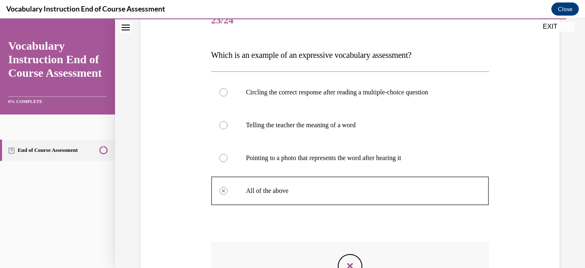
scroll to position [106, 0]
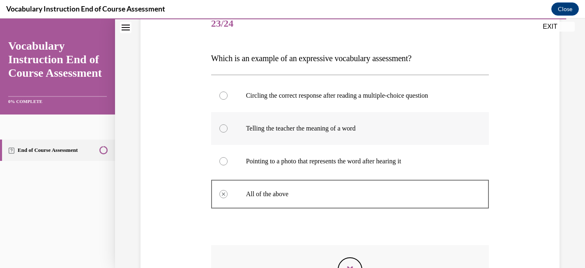
click at [322, 129] on p "Telling the teacher the meaning of a word" at bounding box center [357, 129] width 223 height 8
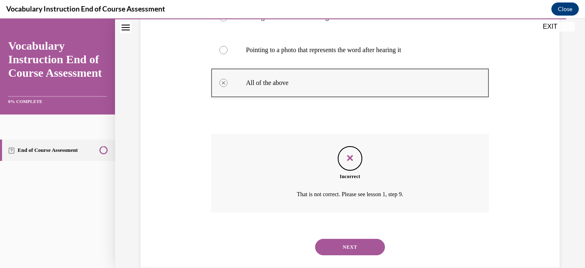
scroll to position [234, 0]
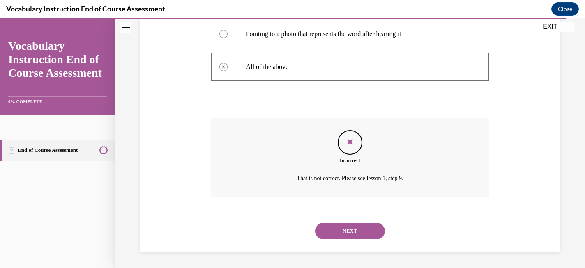
click at [348, 231] on button "NEXT" at bounding box center [350, 231] width 70 height 16
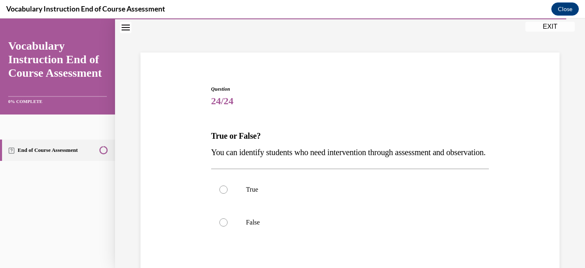
scroll to position [45, 0]
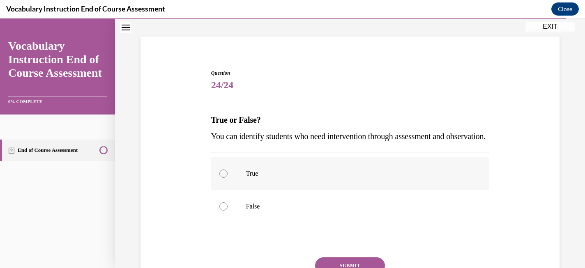
click at [320, 178] on p "True" at bounding box center [357, 174] width 223 height 8
click at [228, 178] on input "True" at bounding box center [223, 174] width 8 height 8
radio input "true"
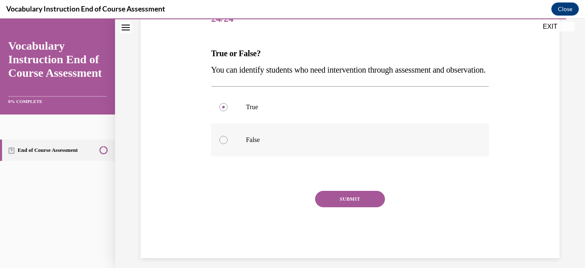
scroll to position [113, 0]
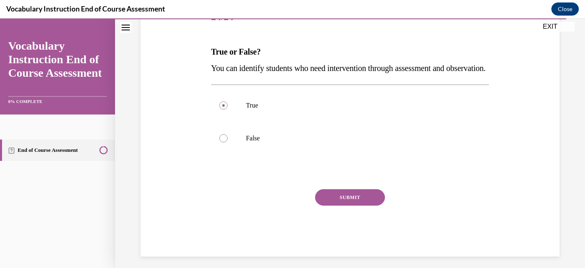
click at [339, 206] on button "SUBMIT" at bounding box center [350, 197] width 70 height 16
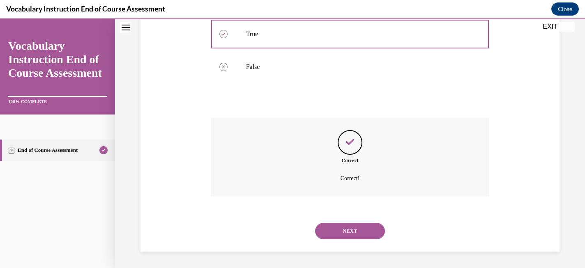
scroll to position [201, 0]
click at [367, 230] on button "NEXT" at bounding box center [350, 231] width 70 height 16
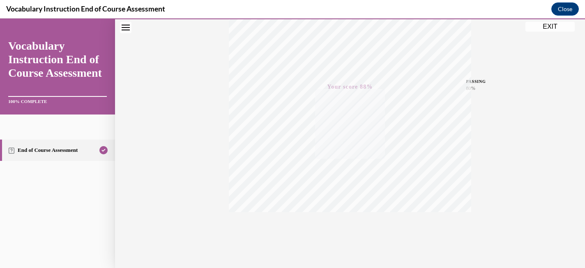
scroll to position [171, 0]
click at [539, 26] on button "EXIT" at bounding box center [550, 27] width 49 height 10
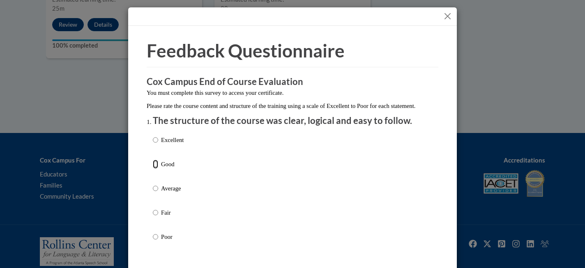
click at [154, 169] on input "Good" at bounding box center [155, 164] width 5 height 9
radio input "true"
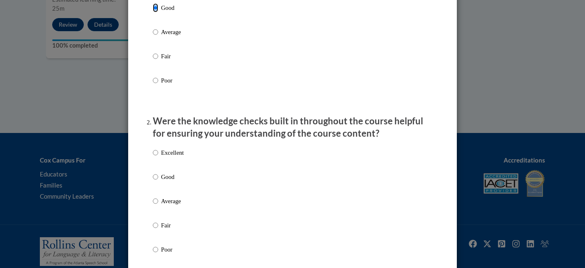
scroll to position [191, 0]
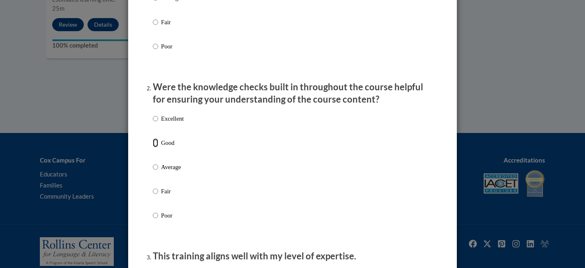
click at [157, 148] on input "Good" at bounding box center [155, 142] width 5 height 9
radio input "true"
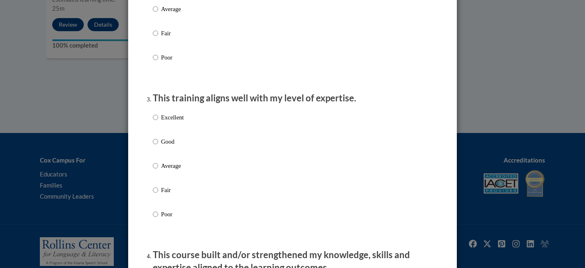
scroll to position [357, 0]
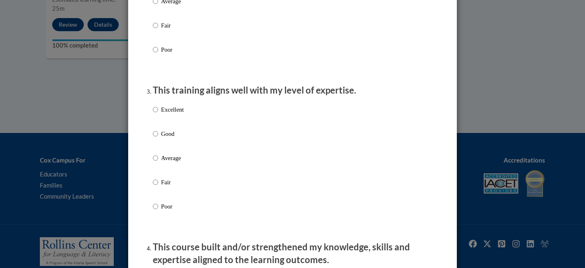
click at [159, 147] on label "Good" at bounding box center [168, 140] width 31 height 22
click at [158, 138] on input "Good" at bounding box center [155, 133] width 5 height 9
radio input "true"
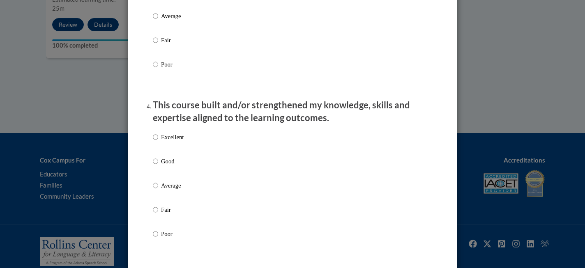
scroll to position [505, 0]
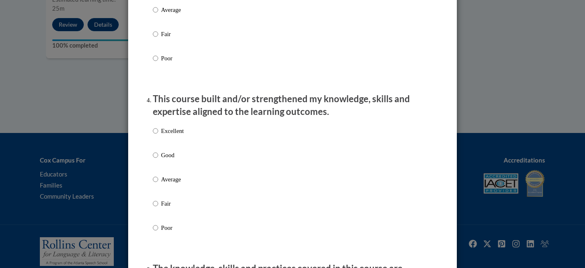
click at [173, 160] on p "Good" at bounding box center [172, 155] width 23 height 9
click at [158, 160] on input "Good" at bounding box center [155, 155] width 5 height 9
radio input "true"
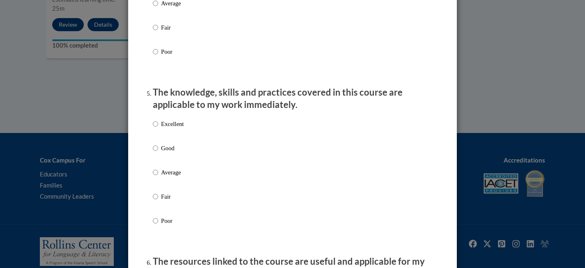
scroll to position [706, 0]
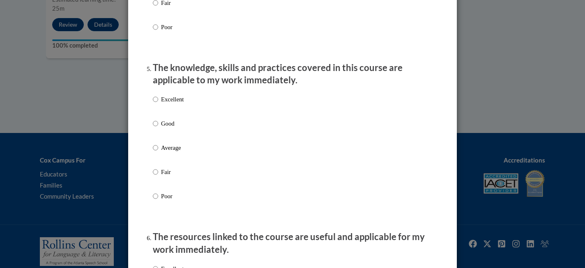
click at [159, 132] on label "Good" at bounding box center [168, 130] width 31 height 22
click at [158, 128] on input "Good" at bounding box center [155, 123] width 5 height 9
radio input "true"
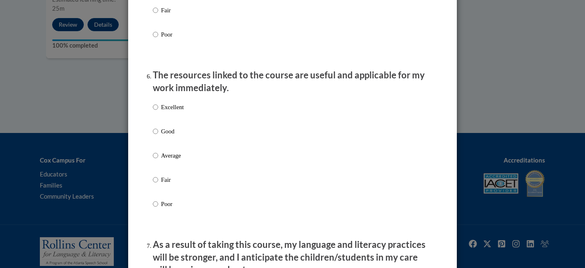
scroll to position [886, 0]
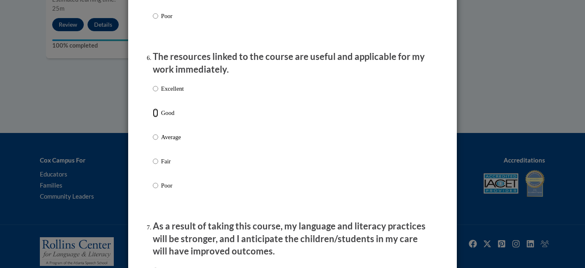
click at [157, 118] on input "Good" at bounding box center [155, 112] width 5 height 9
radio input "true"
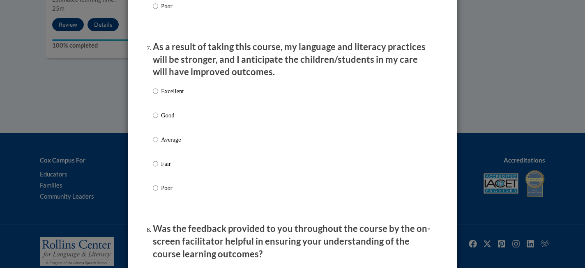
scroll to position [1081, 0]
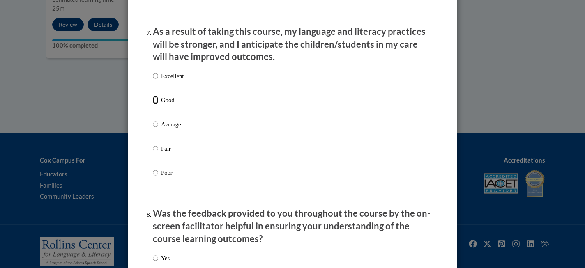
click at [155, 105] on input "Good" at bounding box center [155, 100] width 5 height 9
radio input "true"
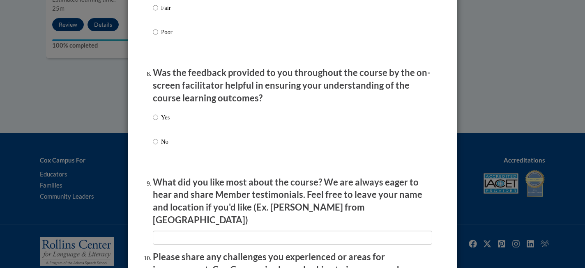
scroll to position [1239, 0]
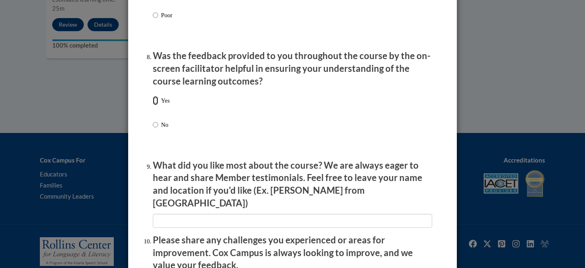
click at [155, 105] on input "Yes" at bounding box center [155, 100] width 5 height 9
radio input "true"
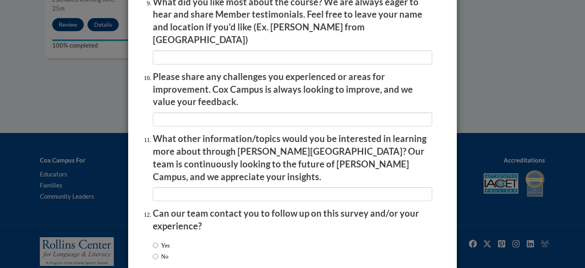
scroll to position [1441, 0]
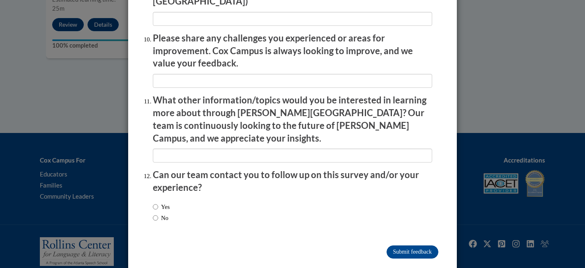
click at [159, 214] on label "No" at bounding box center [161, 218] width 16 height 9
click at [158, 214] on input "No" at bounding box center [155, 218] width 5 height 9
radio input "true"
click at [408, 246] on input "Submit feedback" at bounding box center [413, 252] width 52 height 13
